Goal: Use online tool/utility: Utilize a website feature to perform a specific function

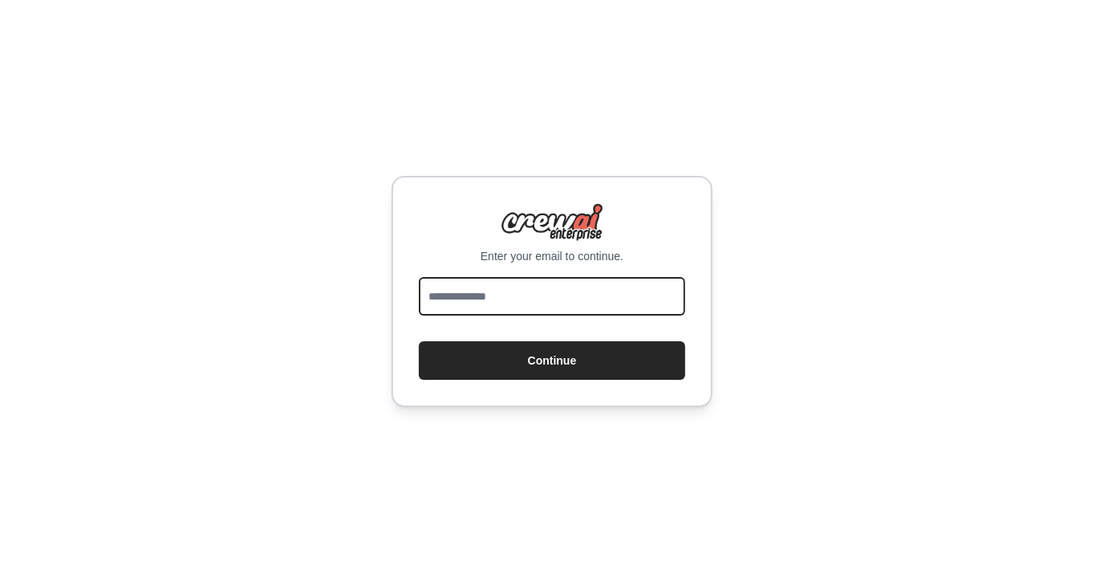
click at [522, 288] on input "email" at bounding box center [552, 296] width 266 height 39
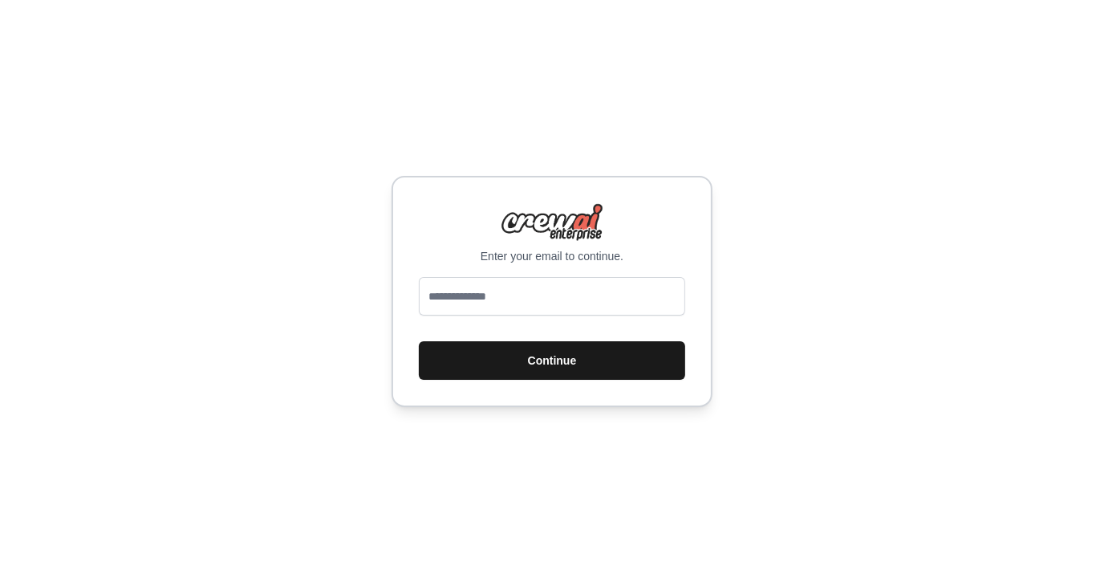
click at [565, 341] on button "Continue" at bounding box center [552, 360] width 266 height 39
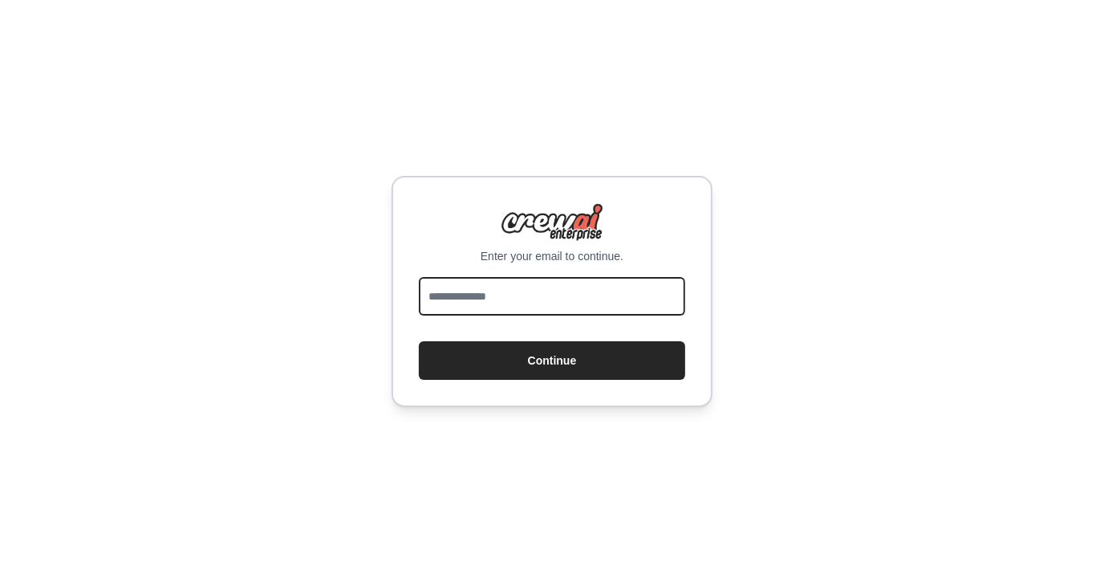
click at [502, 294] on input "email" at bounding box center [552, 296] width 266 height 39
type input "**********"
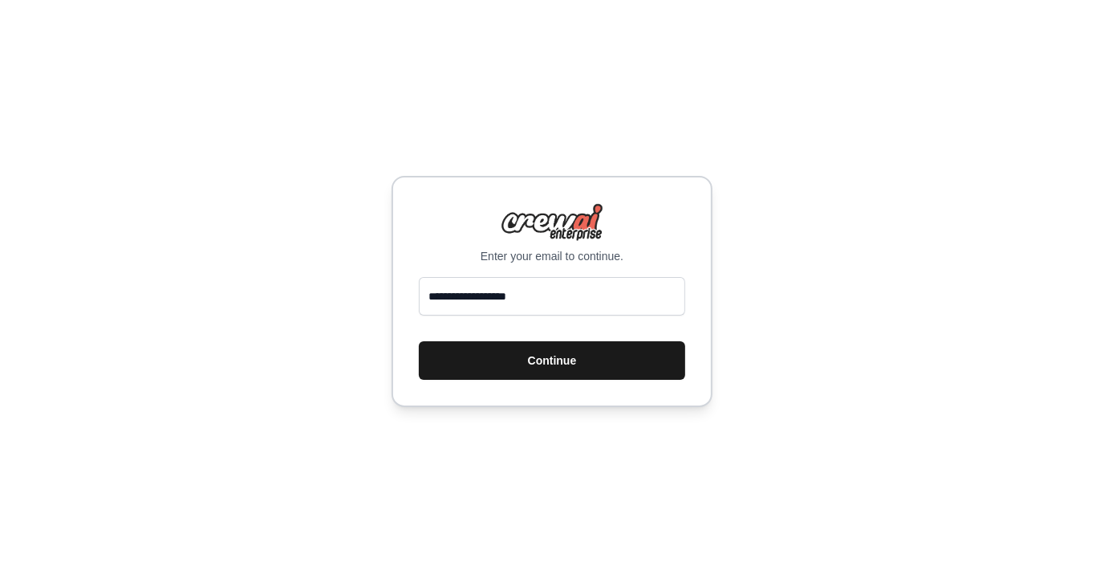
click at [525, 362] on button "Continue" at bounding box center [552, 360] width 266 height 39
click at [561, 354] on button "Continue" at bounding box center [552, 360] width 266 height 39
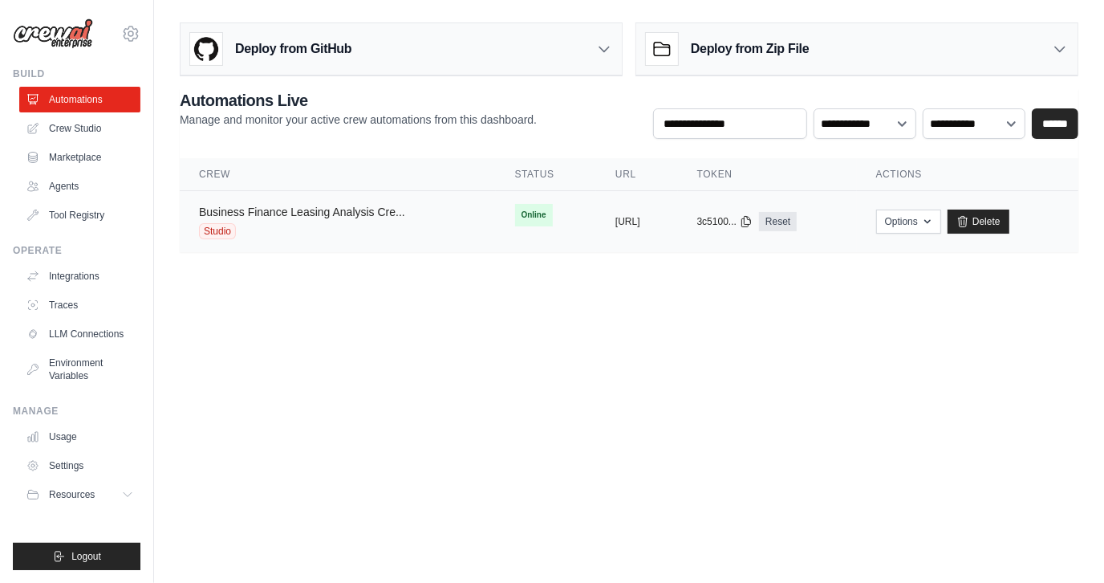
click at [299, 205] on link "Business Finance Leasing Analysis Cre..." at bounding box center [302, 211] width 206 height 13
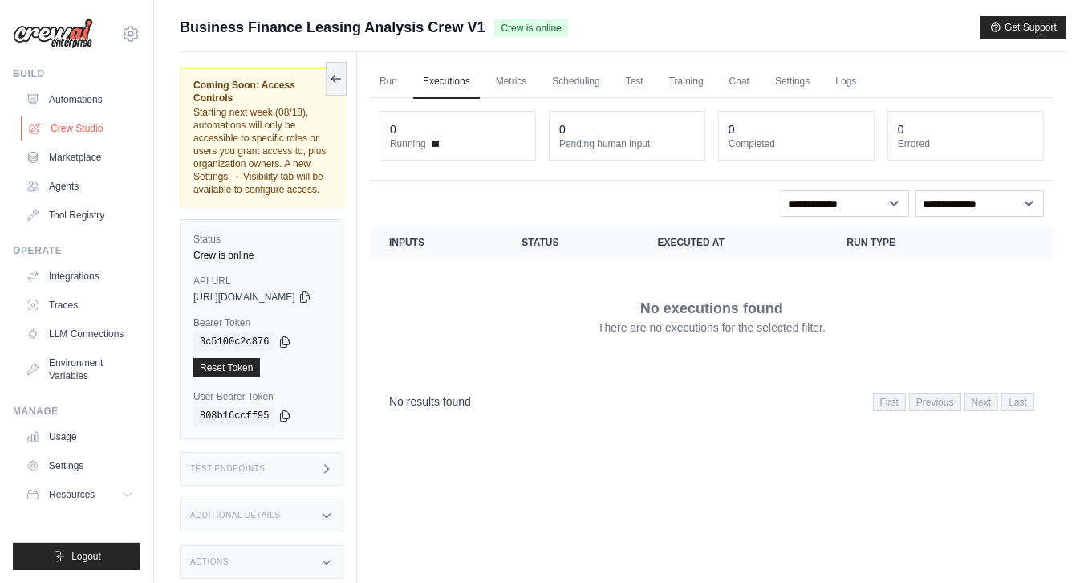
click at [63, 122] on link "Crew Studio" at bounding box center [81, 129] width 121 height 26
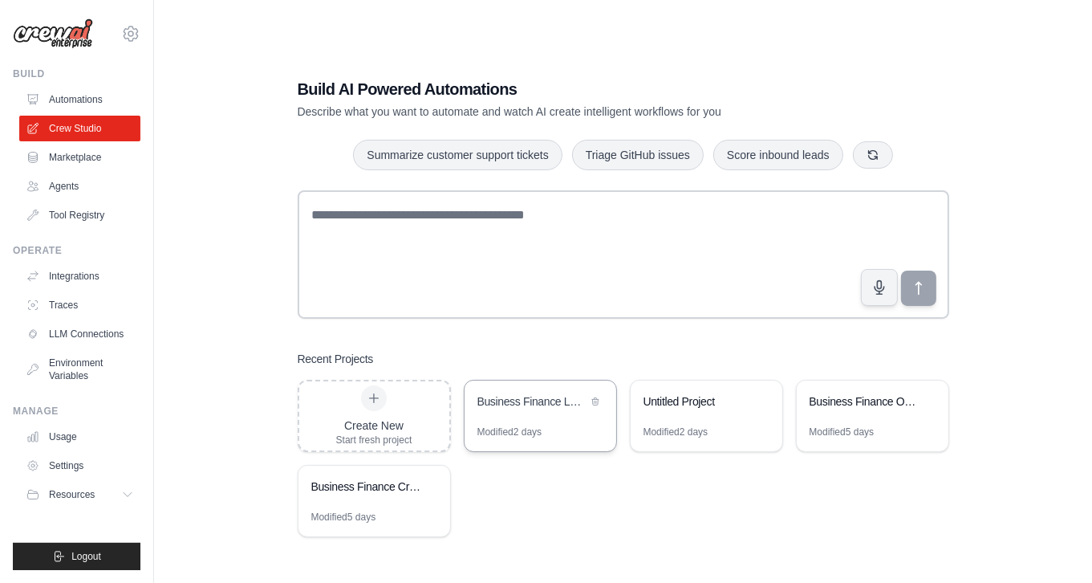
click at [505, 402] on div "Business Finance Leasing Analysis Crew" at bounding box center [532, 401] width 110 height 16
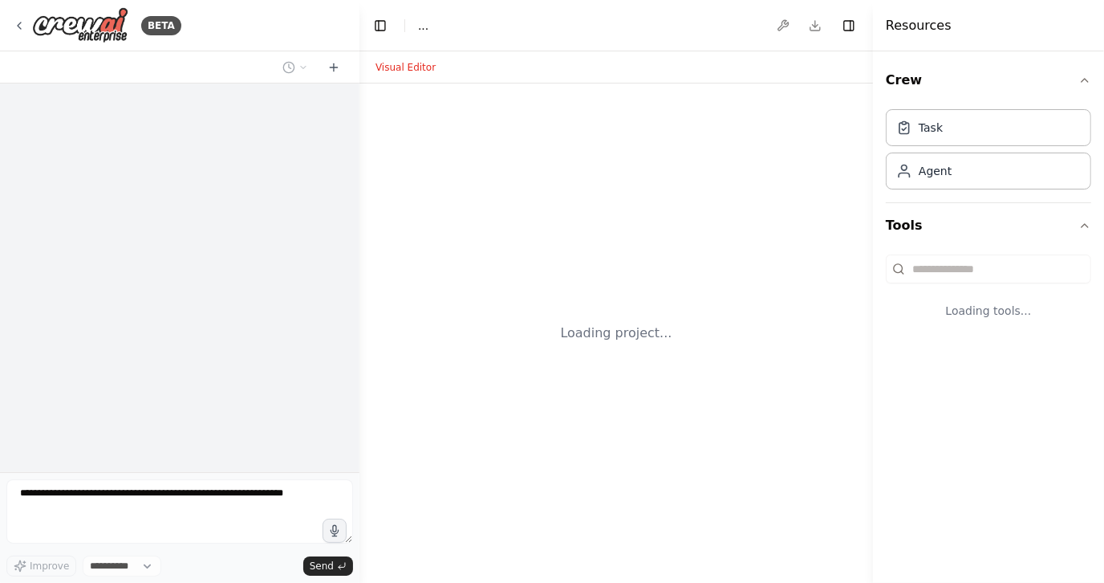
select select "****"
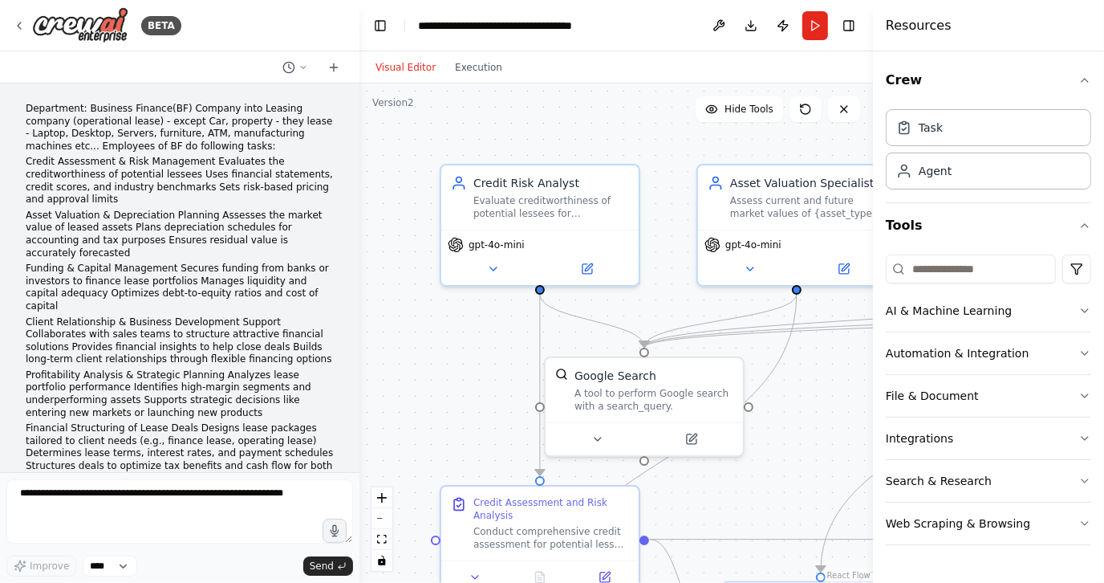
scroll to position [2975, 0]
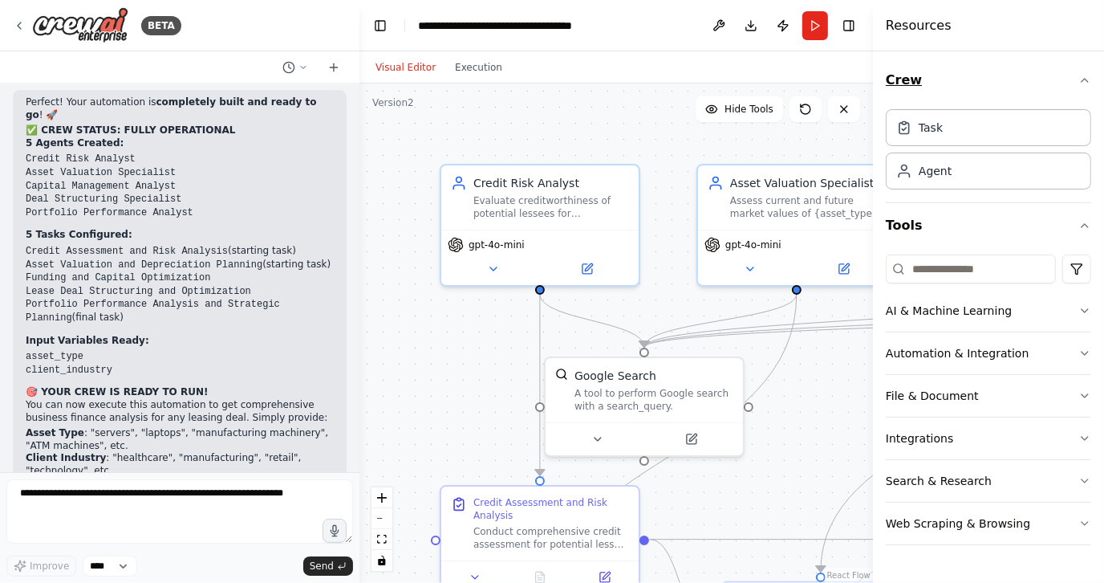
click at [1083, 76] on icon "button" at bounding box center [1084, 80] width 13 height 13
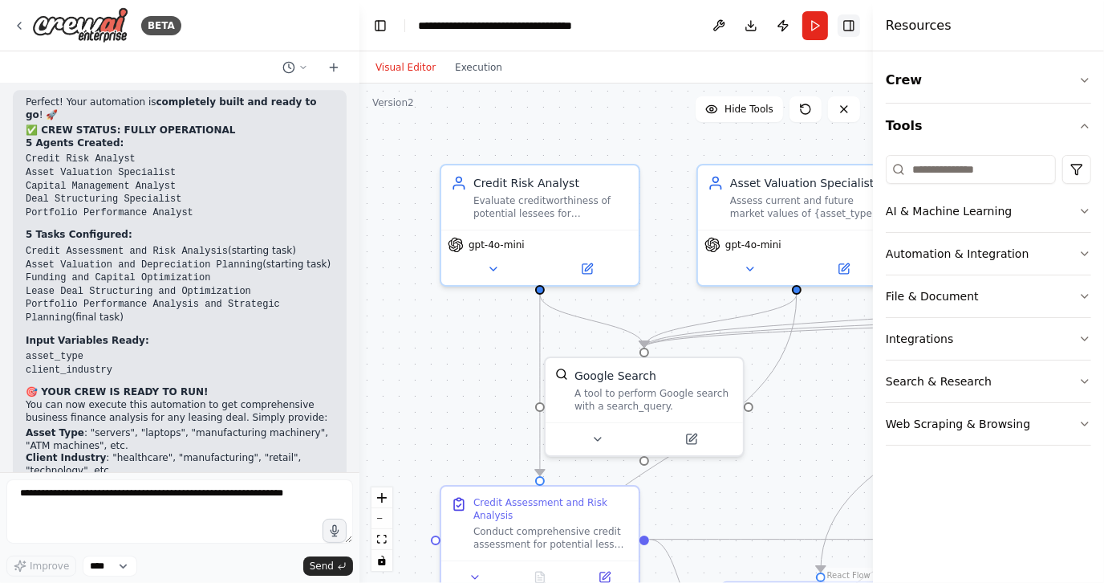
click at [847, 23] on button "Toggle Right Sidebar" at bounding box center [849, 25] width 22 height 22
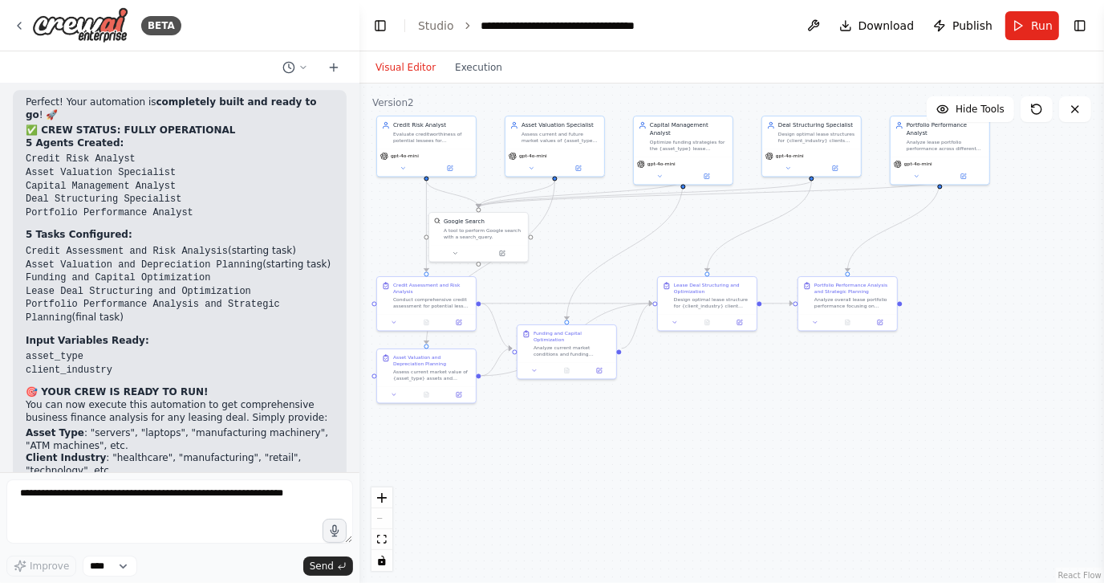
drag, startPoint x: 972, startPoint y: 375, endPoint x: 709, endPoint y: 235, distance: 297.2
click at [709, 235] on div ".deletable-edge-delete-btn { width: 20px; height: 20px; border: 0px solid #ffff…" at bounding box center [731, 332] width 745 height 499
click at [385, 23] on button "Toggle Left Sidebar" at bounding box center [380, 25] width 22 height 22
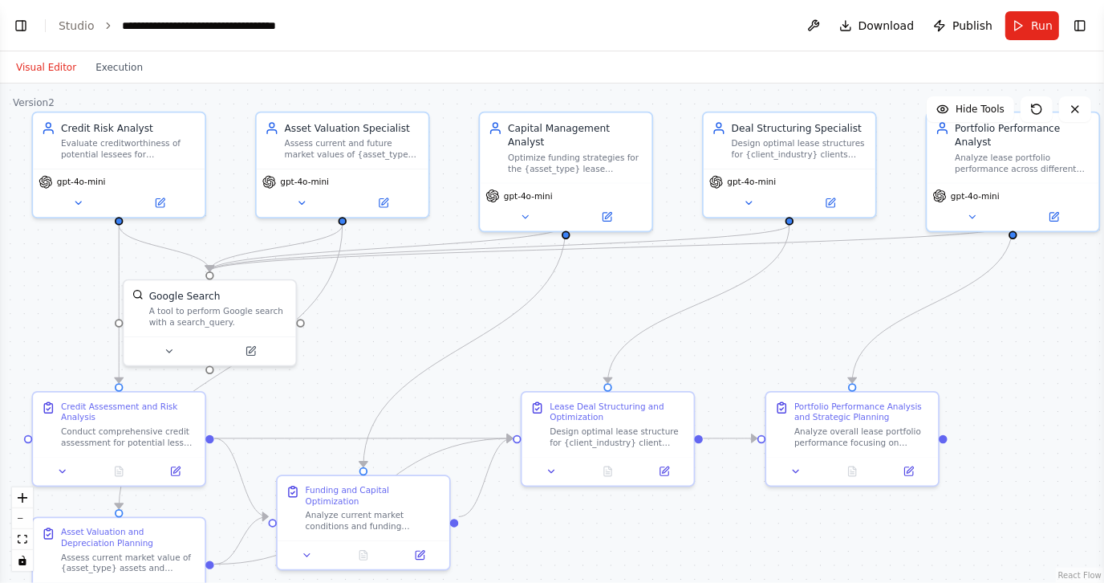
drag, startPoint x: 266, startPoint y: 180, endPoint x: 794, endPoint y: 327, distance: 548.1
click at [794, 327] on div ".deletable-edge-delete-btn { width: 20px; height: 20px; border: 0px solid #ffff…" at bounding box center [552, 332] width 1104 height 499
click at [79, 212] on div "gpt-4o-mini" at bounding box center [119, 190] width 172 height 48
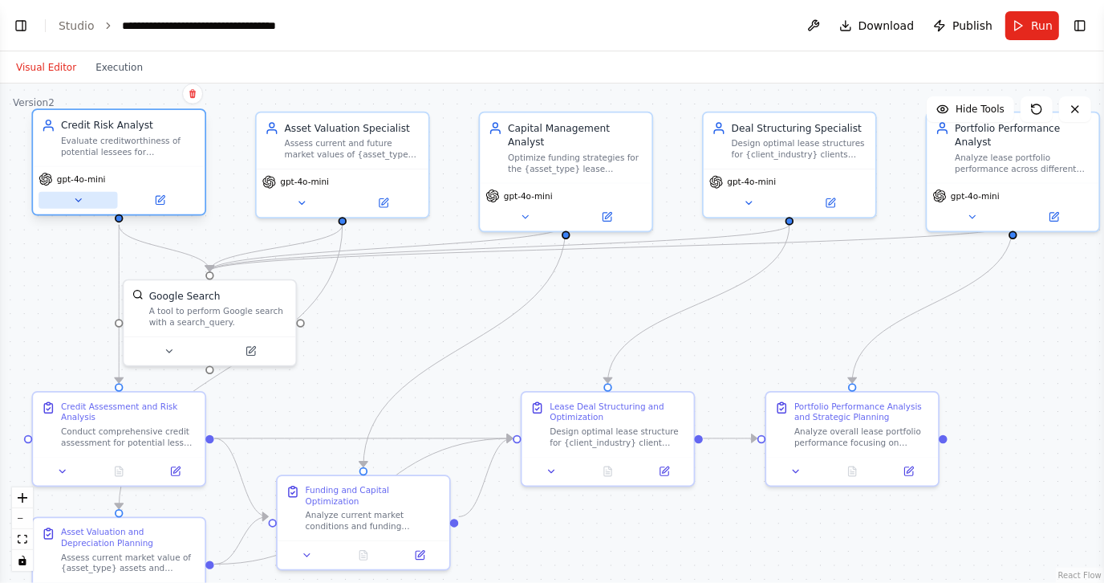
click at [79, 203] on icon at bounding box center [77, 199] width 11 height 11
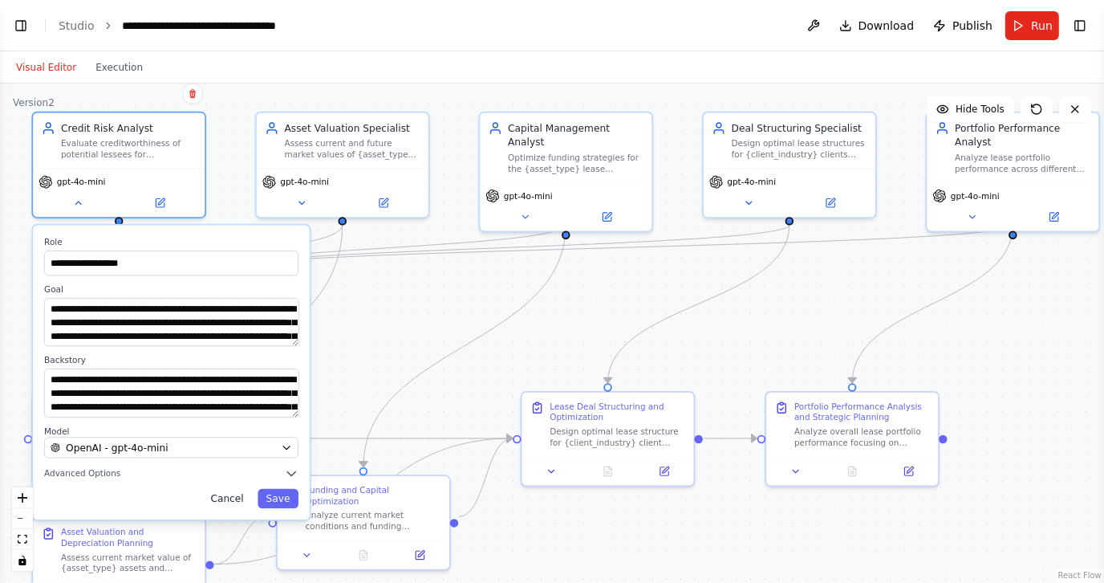
click at [231, 489] on button "Cancel" at bounding box center [227, 498] width 50 height 19
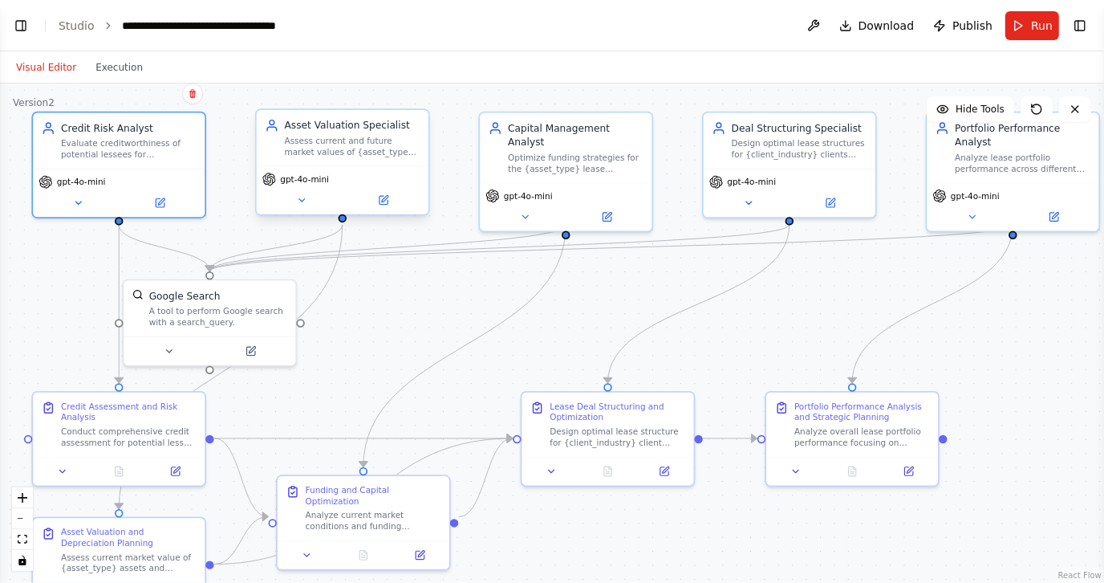
click at [303, 208] on div "gpt-4o-mini" at bounding box center [343, 190] width 172 height 48
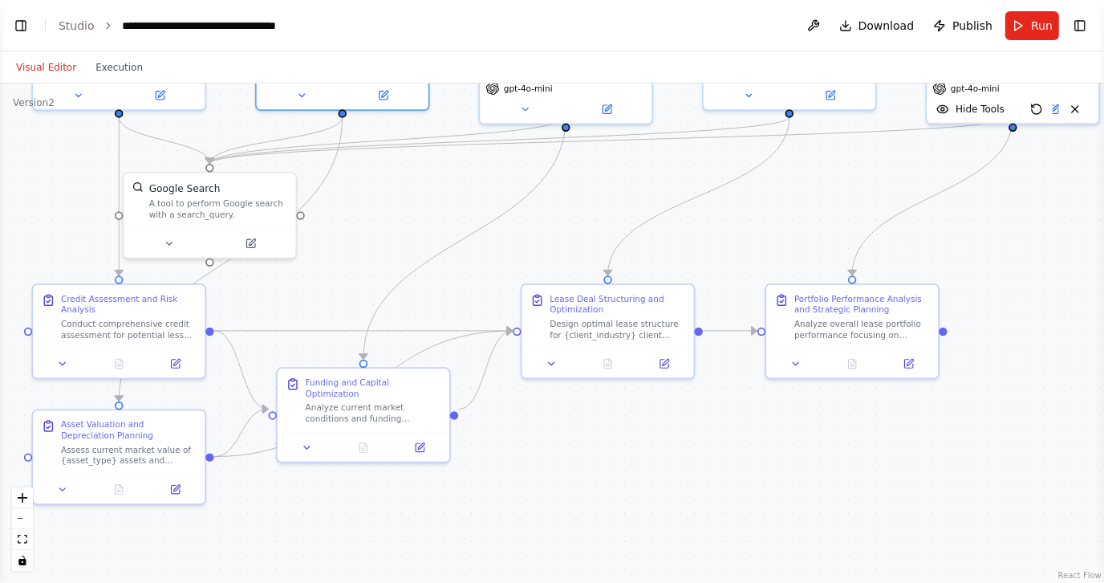
drag, startPoint x: 621, startPoint y: 319, endPoint x: 620, endPoint y: 220, distance: 99.5
click at [620, 220] on div ".deletable-edge-delete-btn { width: 20px; height: 20px; border: 0px solid #ffff…" at bounding box center [552, 332] width 1104 height 499
click at [168, 237] on icon at bounding box center [169, 240] width 11 height 11
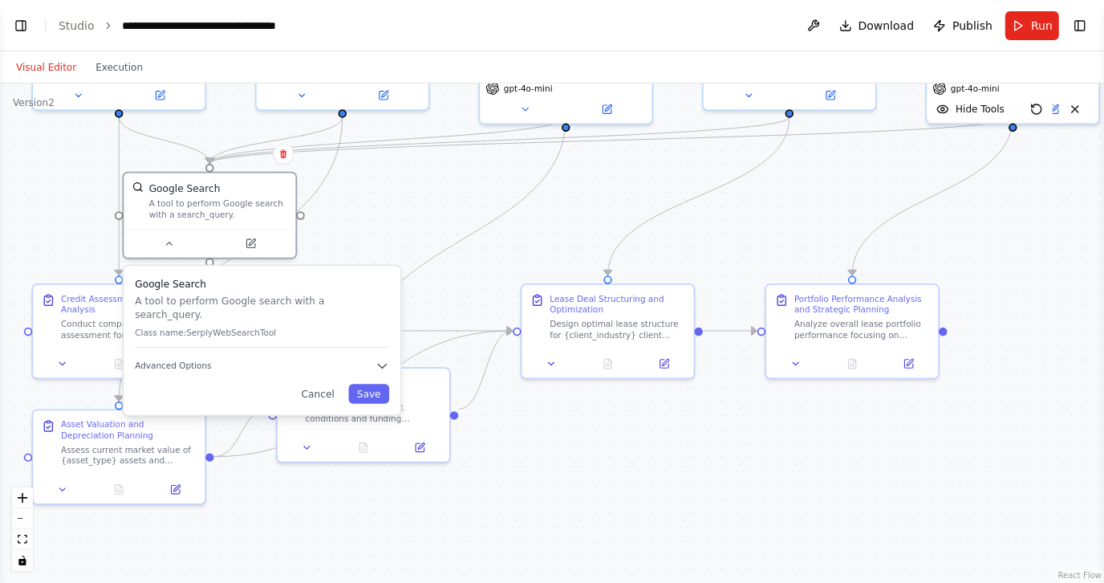
click at [414, 225] on div ".deletable-edge-delete-btn { width: 20px; height: 20px; border: 0px solid #ffff…" at bounding box center [552, 332] width 1104 height 499
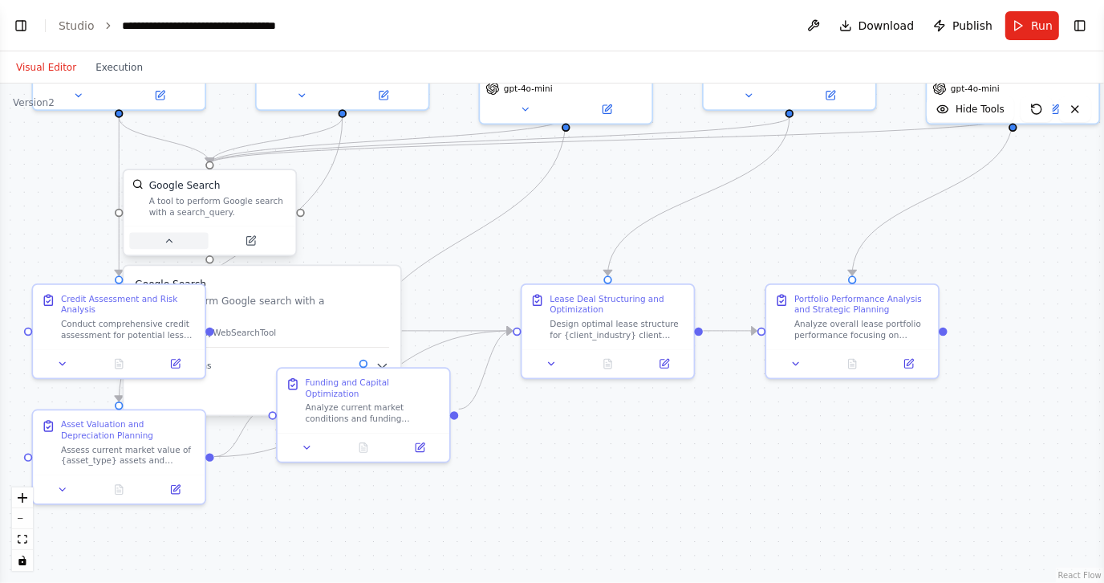
click at [164, 238] on icon at bounding box center [169, 240] width 11 height 11
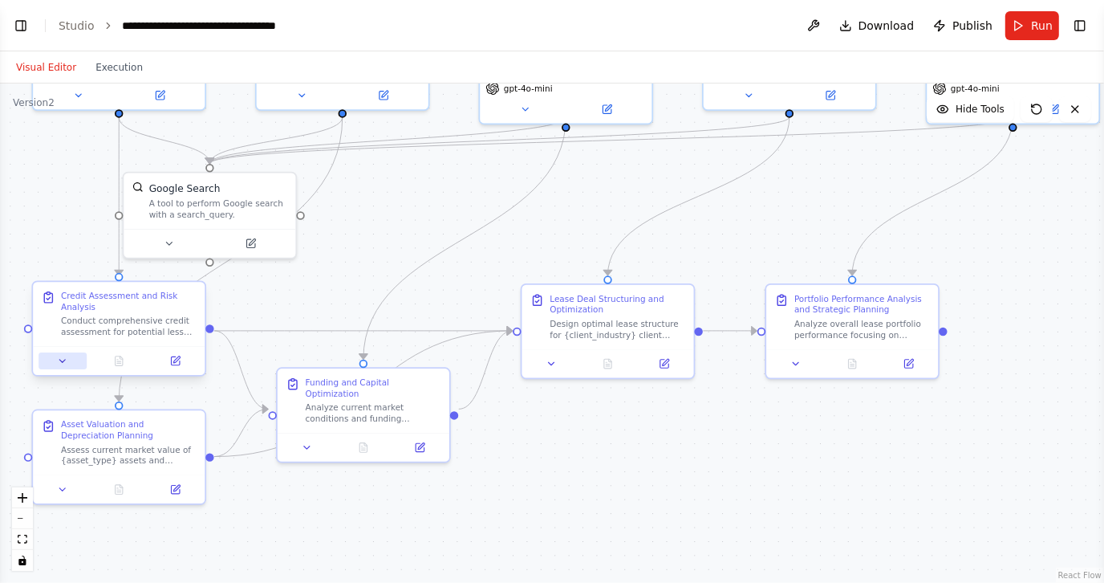
click at [60, 359] on icon at bounding box center [63, 360] width 6 height 2
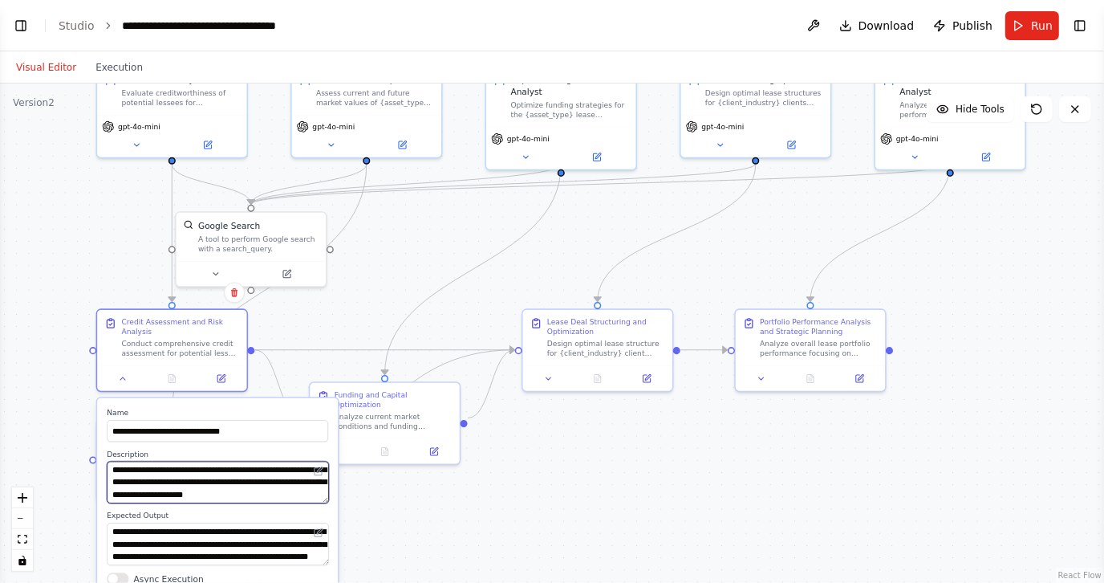
scroll to position [64, 0]
click at [420, 248] on div ".deletable-edge-delete-btn { width: 20px; height: 20px; border: 0px solid #ffff…" at bounding box center [552, 332] width 1104 height 499
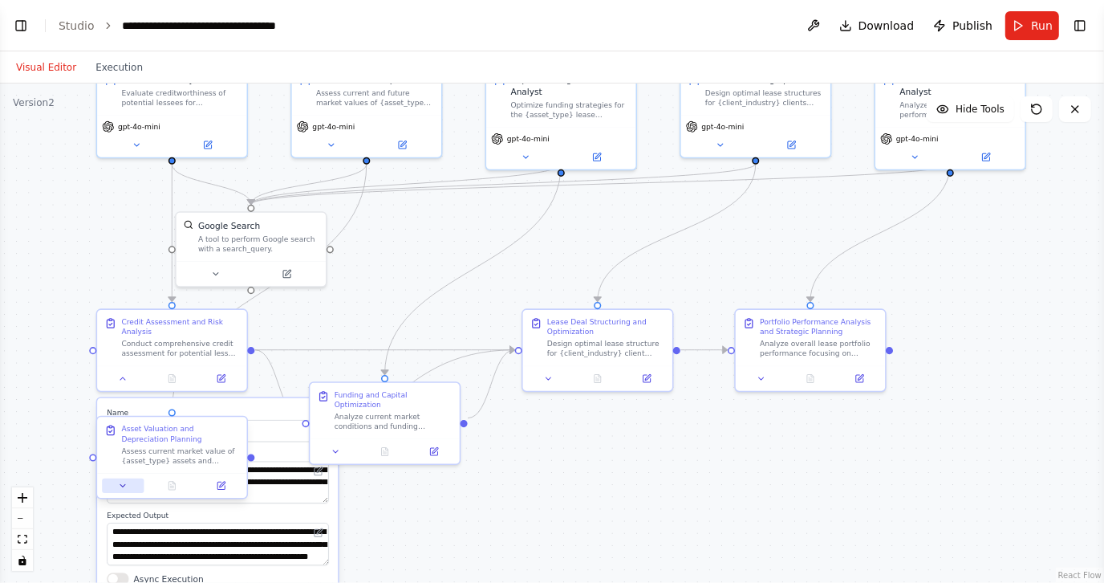
click at [124, 485] on icon at bounding box center [123, 486] width 10 height 10
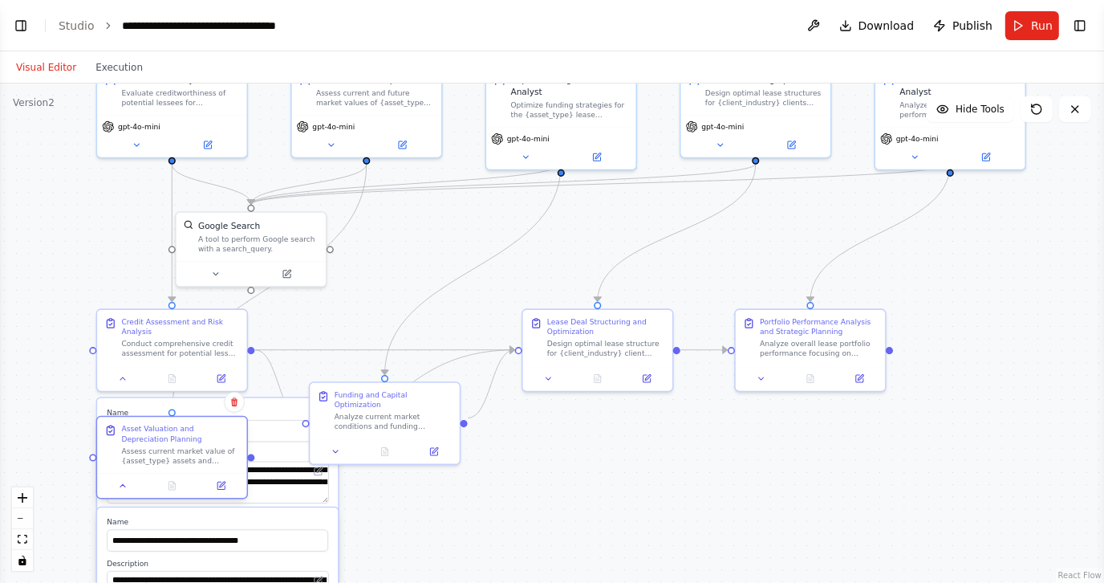
click at [117, 493] on div at bounding box center [171, 485] width 149 height 25
click at [124, 494] on div at bounding box center [171, 485] width 149 height 25
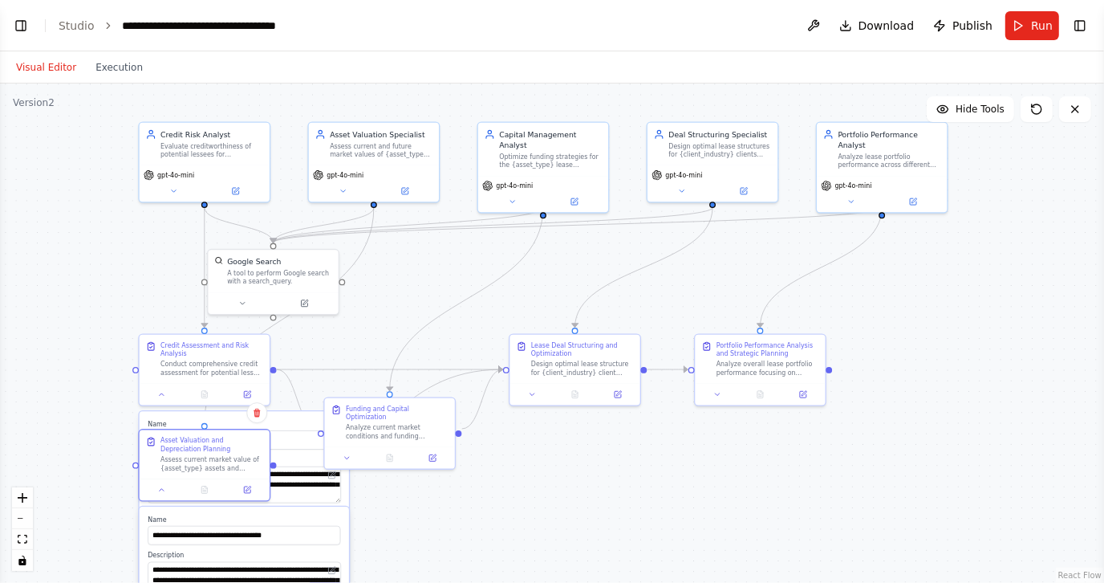
click at [529, 514] on div ".deletable-edge-delete-btn { width: 20px; height: 20px; border: 0px solid #ffff…" at bounding box center [552, 332] width 1104 height 499
click at [594, 545] on div ".deletable-edge-delete-btn { width: 20px; height: 20px; border: 0px solid #ffff…" at bounding box center [552, 332] width 1104 height 499
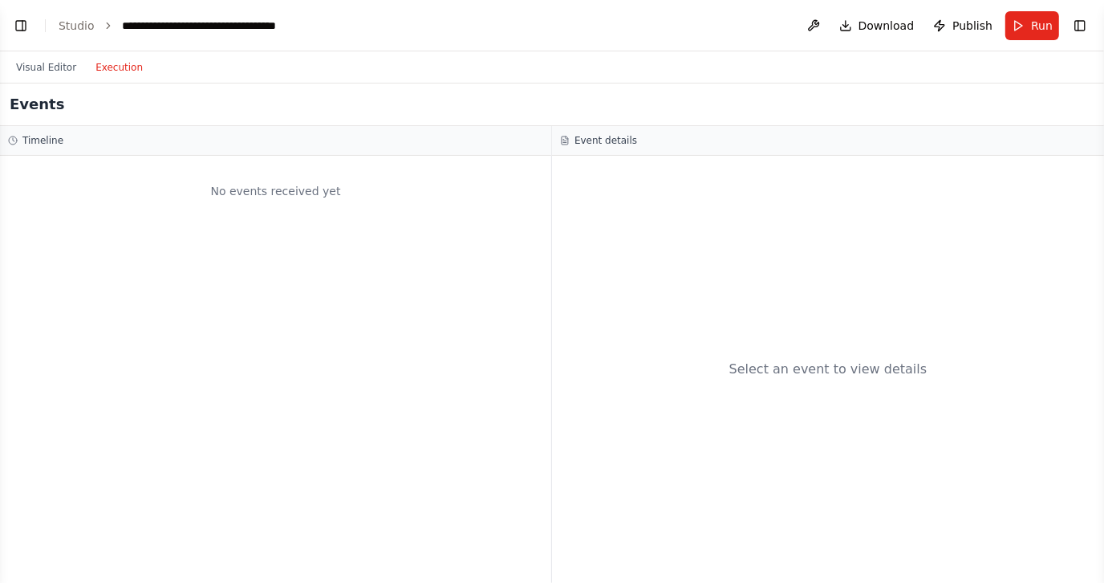
click at [115, 69] on button "Execution" at bounding box center [119, 67] width 67 height 19
click at [22, 22] on button "Toggle Left Sidebar" at bounding box center [21, 25] width 22 height 22
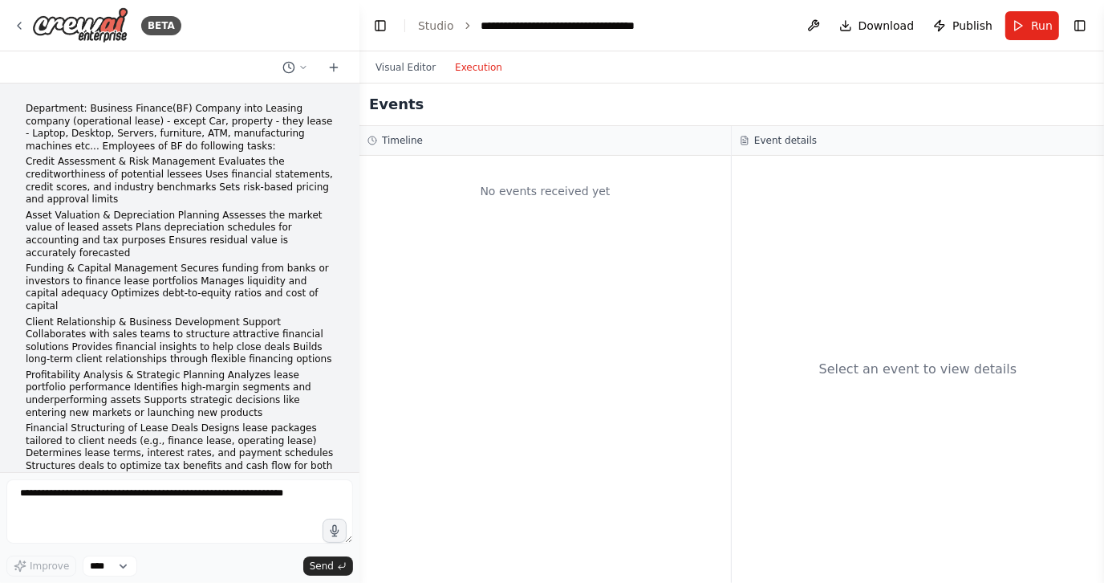
scroll to position [0, 0]
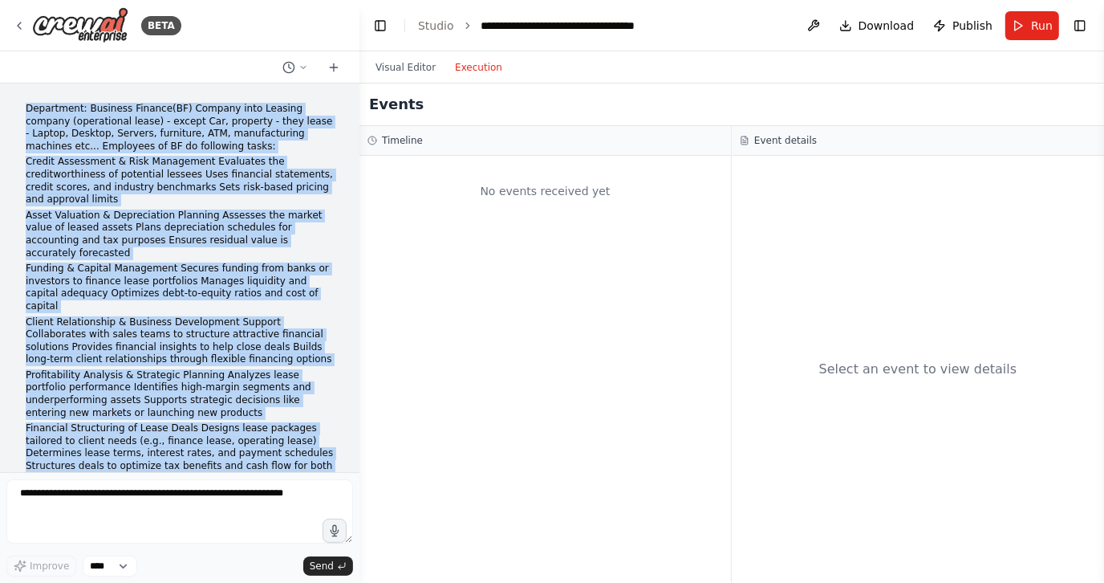
drag, startPoint x: 248, startPoint y: 441, endPoint x: 7, endPoint y: 91, distance: 425.3
click at [7, 91] on div "Department: Business Finance(BF) Company into Leasing company (operational leas…" at bounding box center [179, 277] width 359 height 388
copy div "Department: Business Finance(BF) Company into Leasing company (operational leas…"
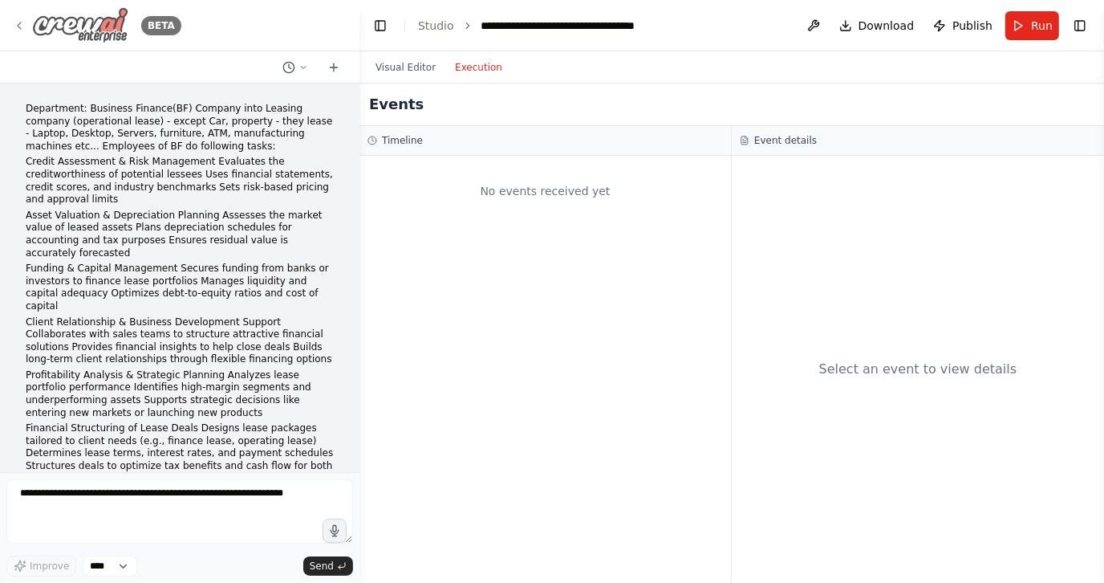
click at [15, 20] on icon at bounding box center [19, 25] width 13 height 13
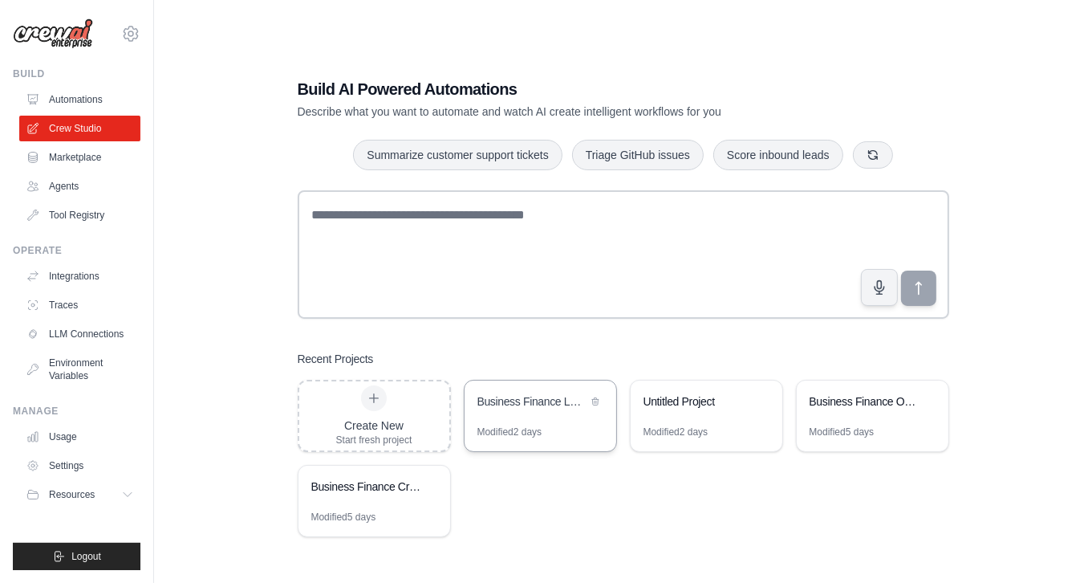
click at [537, 398] on div "Business Finance Leasing Analysis Crew" at bounding box center [532, 401] width 110 height 16
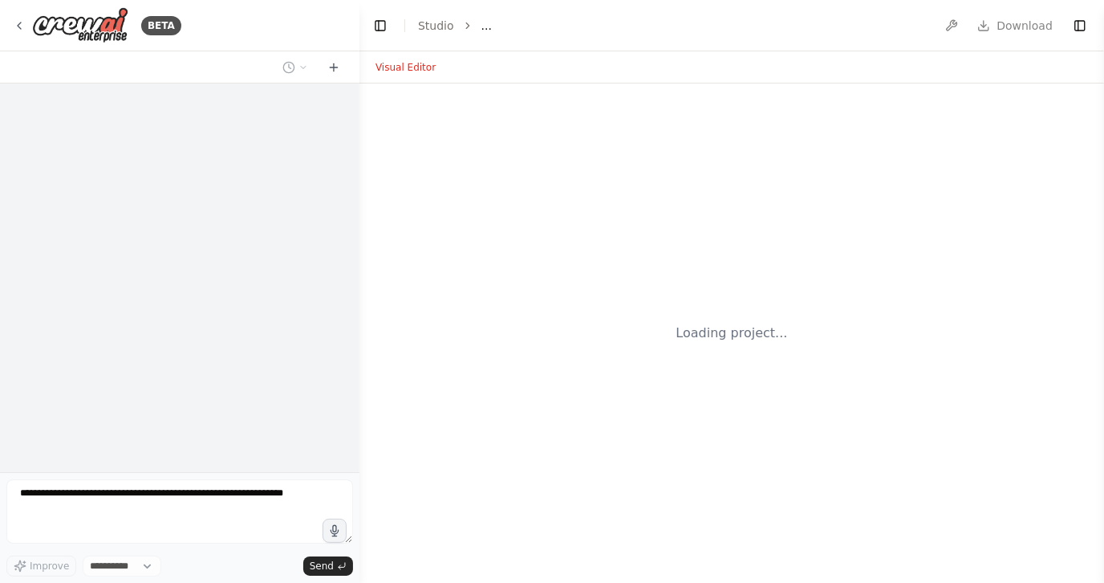
select select "****"
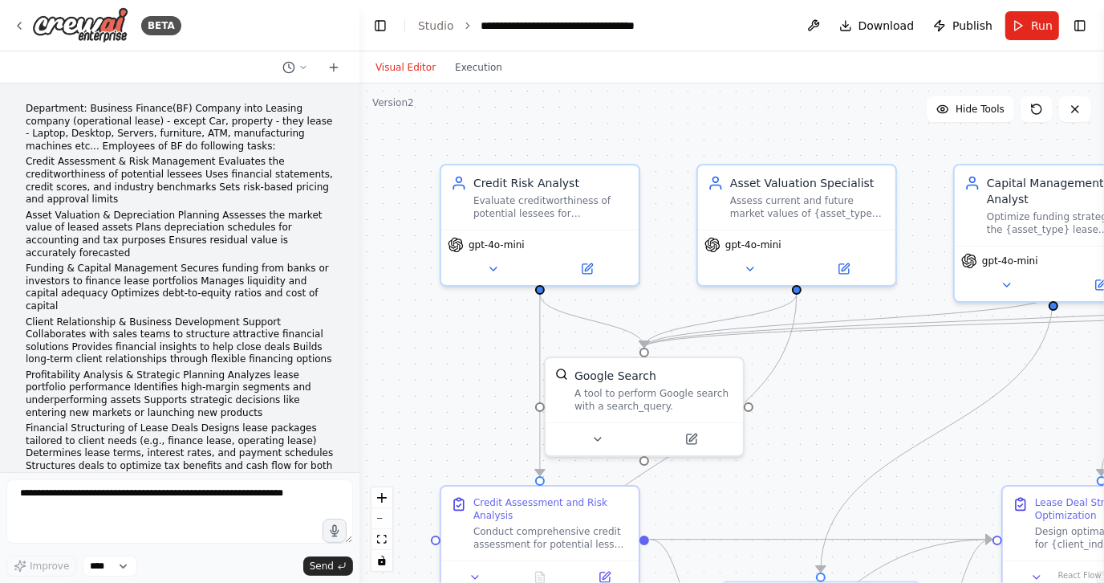
scroll to position [2975, 0]
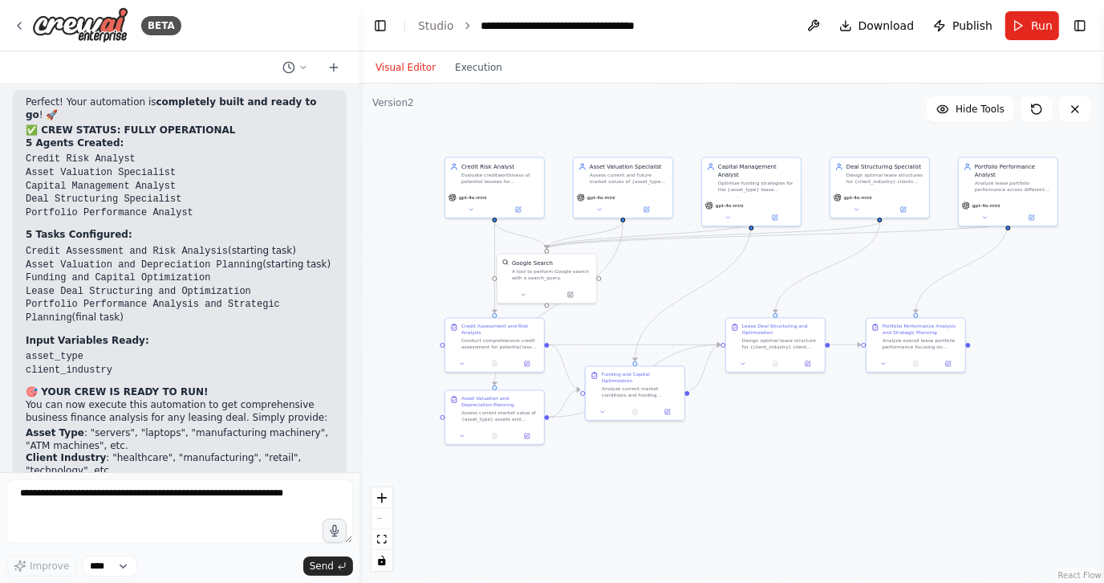
drag, startPoint x: 990, startPoint y: 404, endPoint x: 771, endPoint y: 283, distance: 250.3
click at [771, 283] on div ".deletable-edge-delete-btn { width: 20px; height: 20px; border: 0px solid #ffff…" at bounding box center [731, 332] width 745 height 499
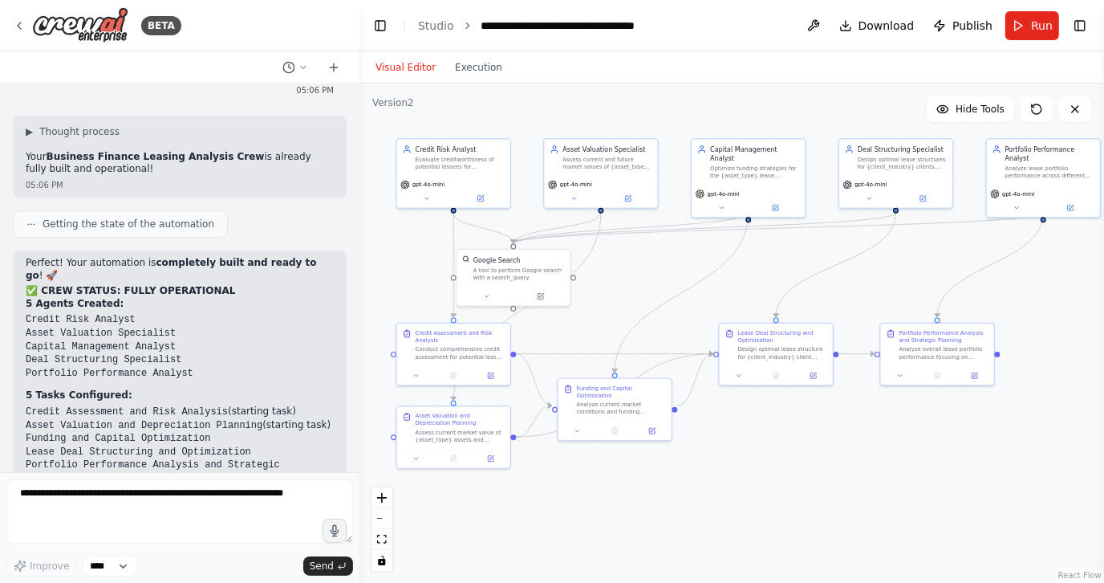
scroll to position [2734, 0]
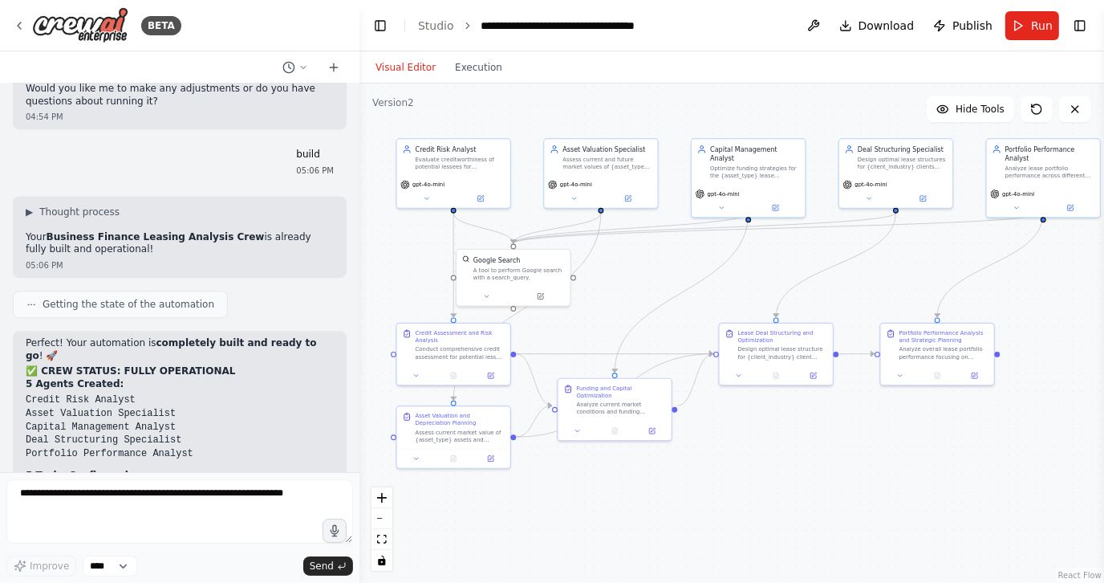
drag, startPoint x: 25, startPoint y: 258, endPoint x: 160, endPoint y: 429, distance: 217.1
click at [160, 429] on div "Perfect! Your automation is completely built and ready to go ! 🚀 ✅ CREW STATUS:…" at bounding box center [180, 579] width 308 height 485
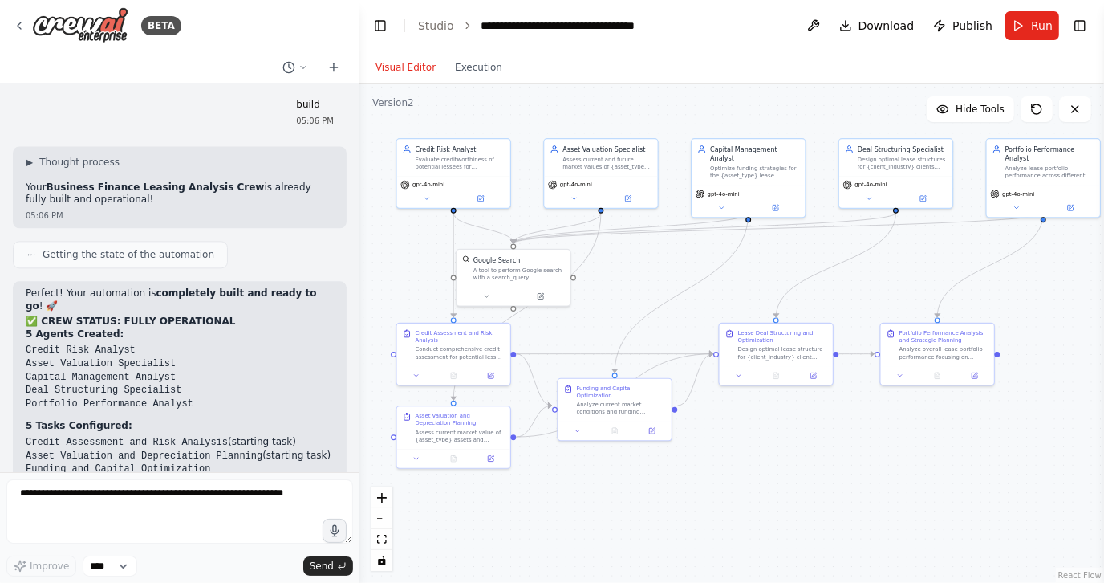
scroll to position [2814, 0]
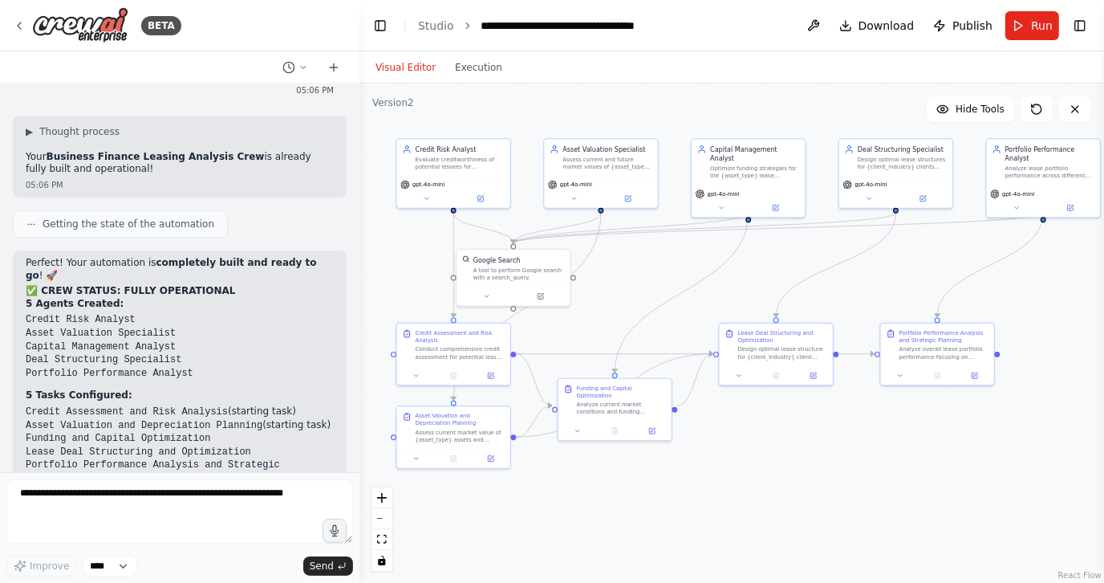
copy div "5 Agents Created: Credit Risk Analyst Asset Valuation Specialist Capital Manage…"
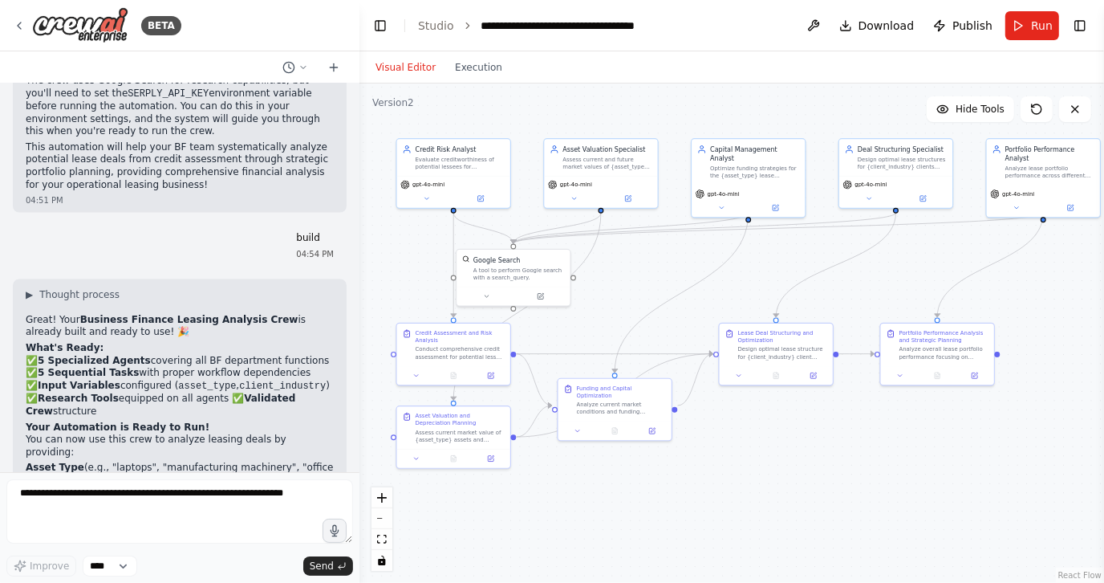
scroll to position [2092, 0]
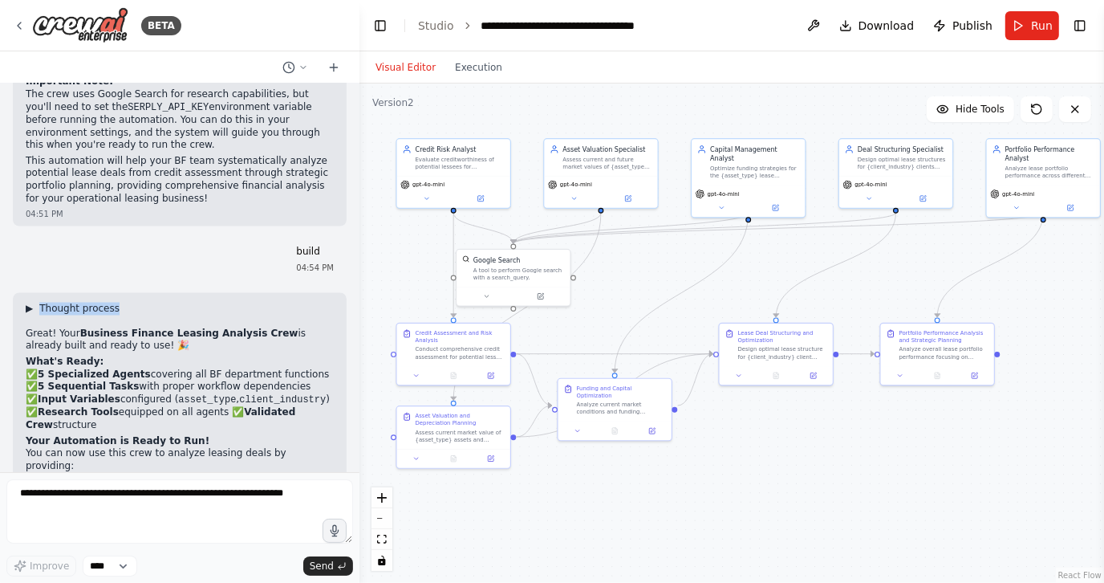
drag, startPoint x: 120, startPoint y: 221, endPoint x: 43, endPoint y: 221, distance: 77.0
click at [43, 303] on div "▶ Thought process" at bounding box center [180, 309] width 308 height 13
copy span "Thought process"
